Goal: Check status

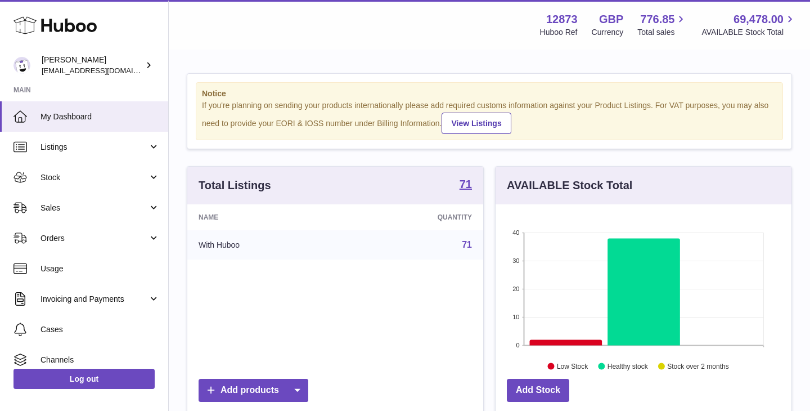
scroll to position [176, 296]
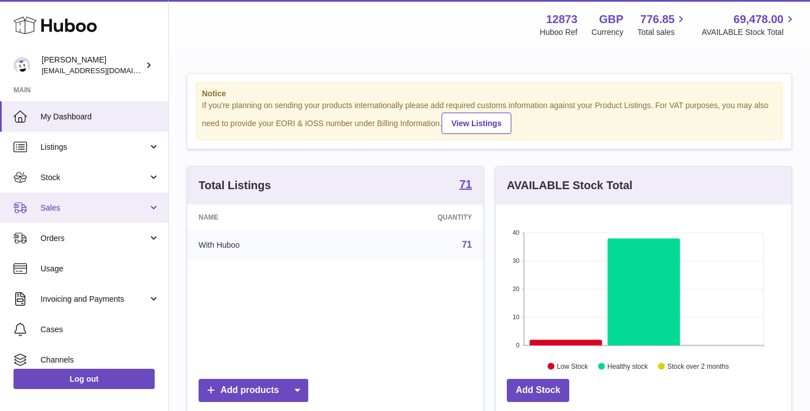
click at [95, 209] on span "Sales" at bounding box center [94, 208] width 107 height 11
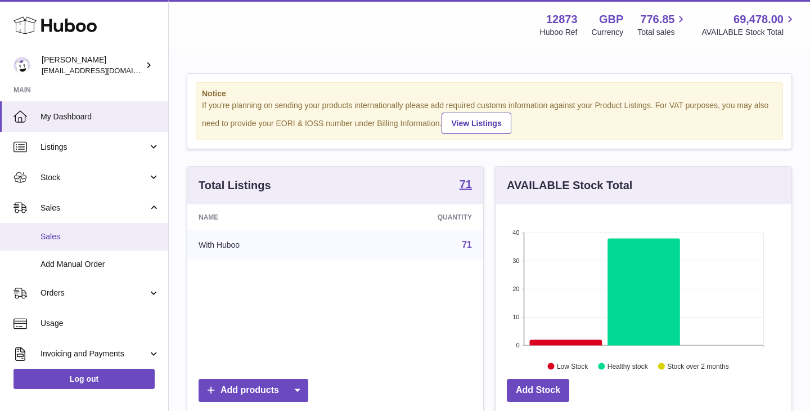
click at [74, 235] on span "Sales" at bounding box center [100, 236] width 119 height 11
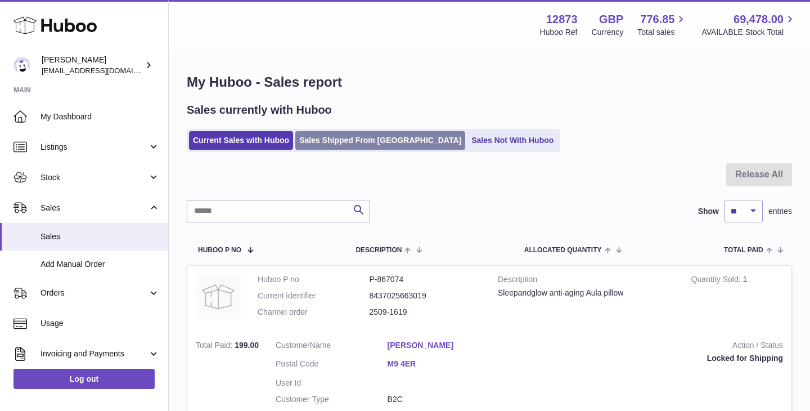
click at [350, 145] on link "Sales Shipped From [GEOGRAPHIC_DATA]" at bounding box center [380, 140] width 170 height 19
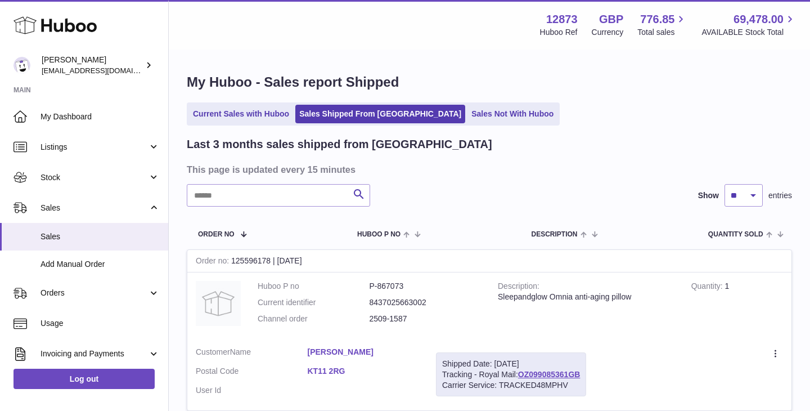
click at [258, 199] on input "text" at bounding box center [278, 195] width 183 height 23
type input "*****"
click at [597, 371] on link "H01HYA0052376480" at bounding box center [583, 374] width 74 height 9
